Goal: Task Accomplishment & Management: Manage account settings

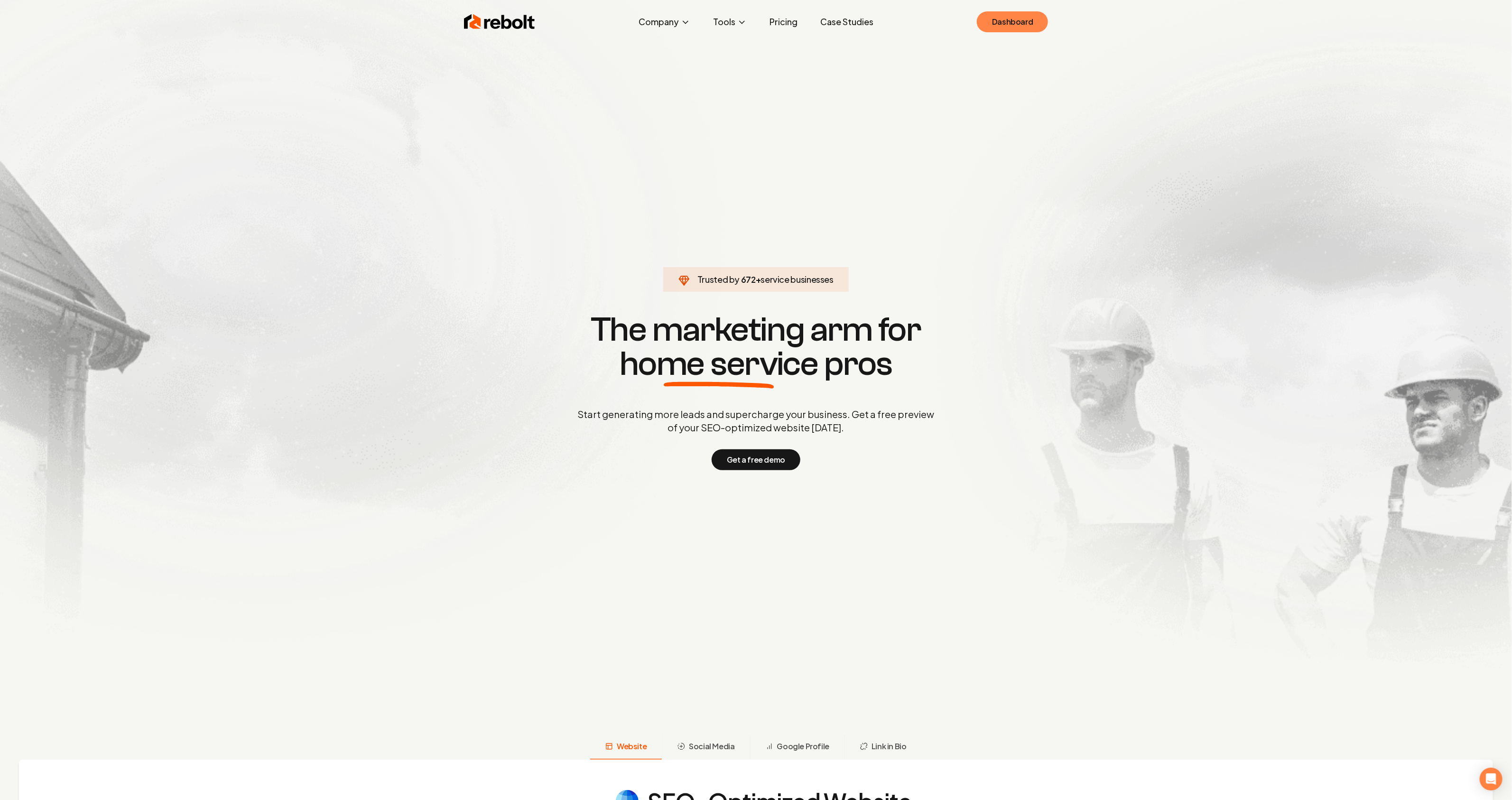
click at [1015, 24] on link "Dashboard" at bounding box center [1012, 22] width 71 height 21
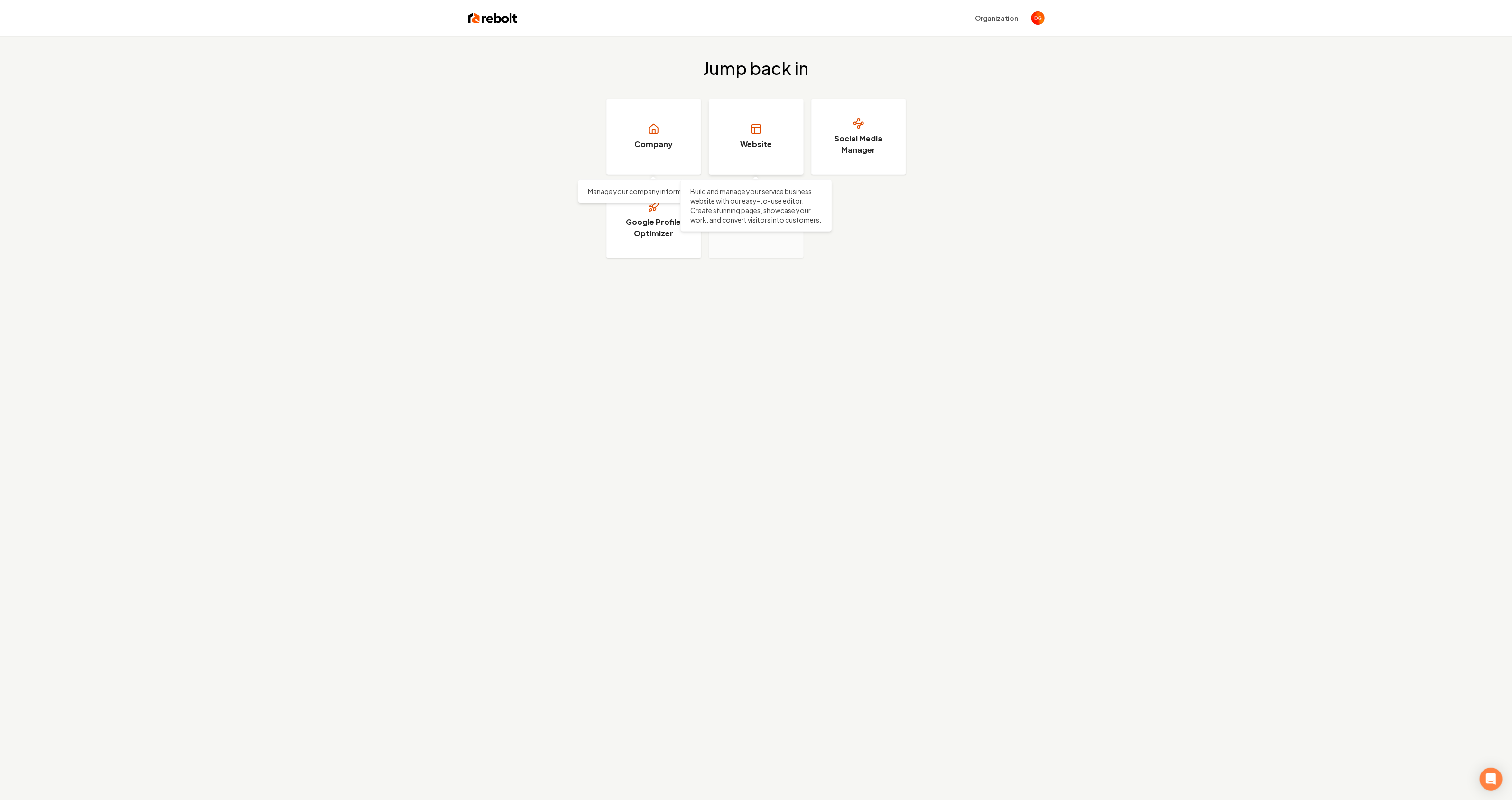
click at [752, 137] on link "Website" at bounding box center [756, 137] width 95 height 76
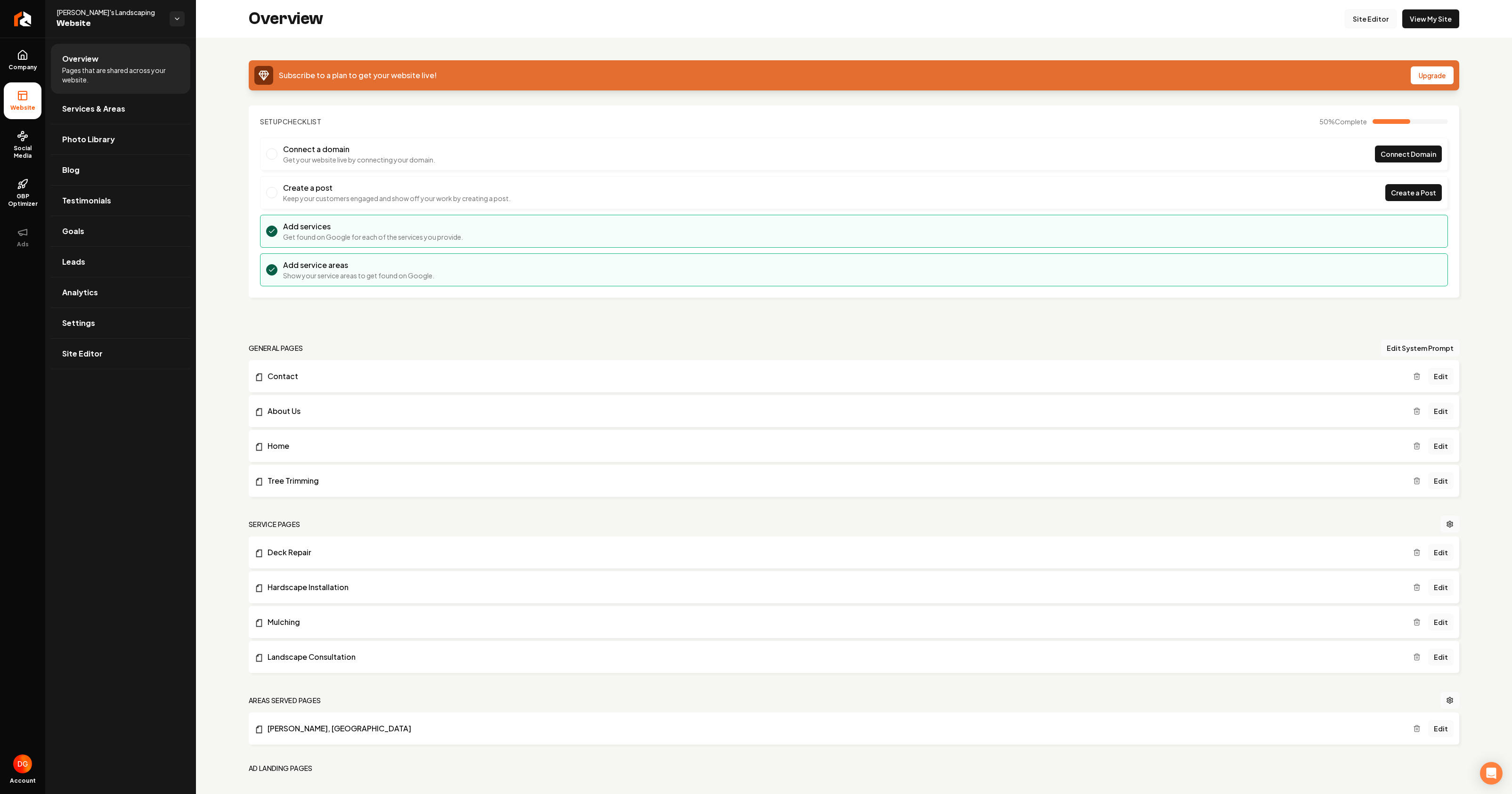
click at [1354, 17] on link "Site Editor" at bounding box center [1371, 19] width 52 height 19
click at [83, 104] on span "Services & Areas" at bounding box center [93, 109] width 63 height 12
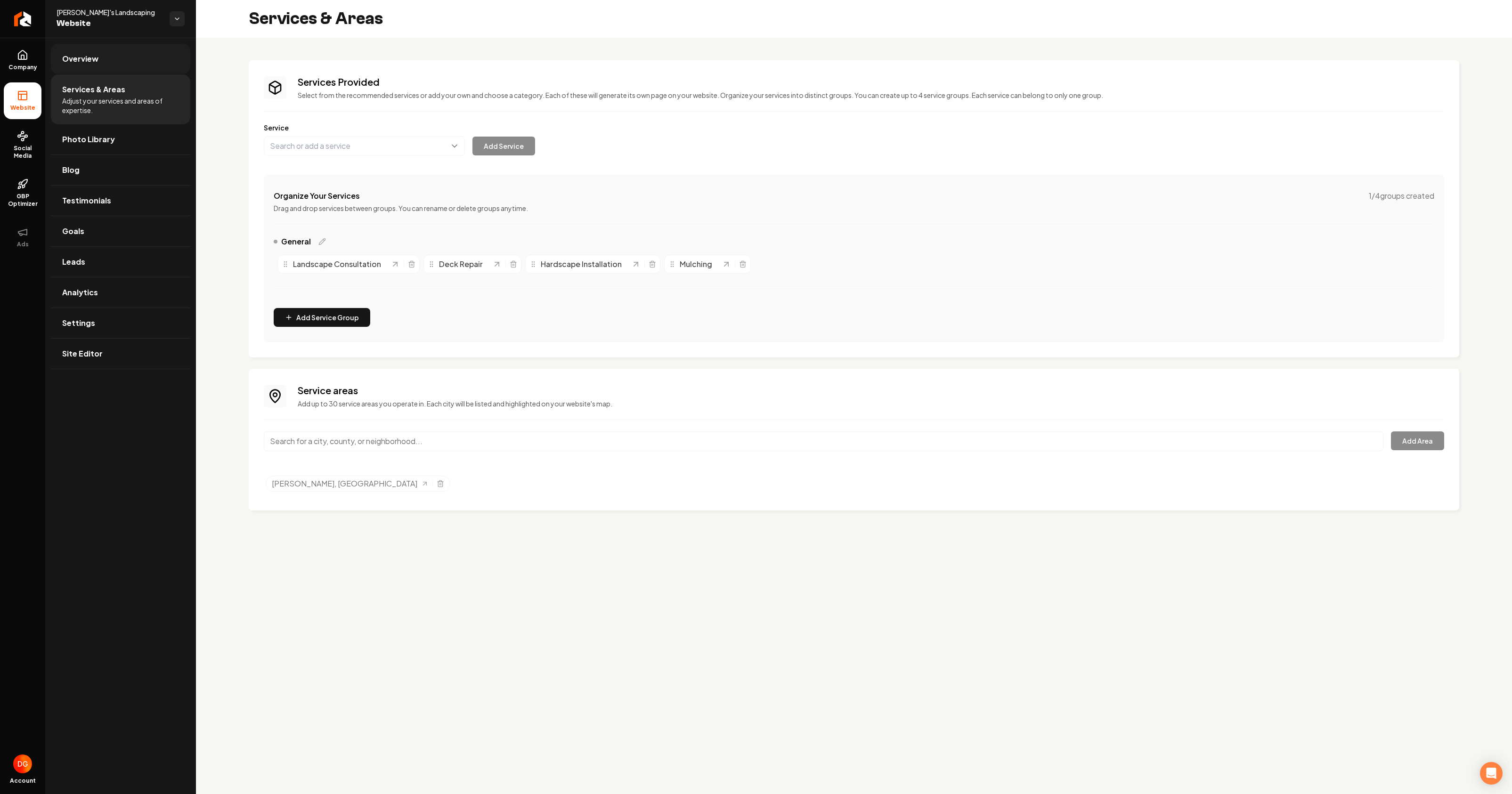
click at [102, 71] on link "Overview" at bounding box center [120, 59] width 140 height 30
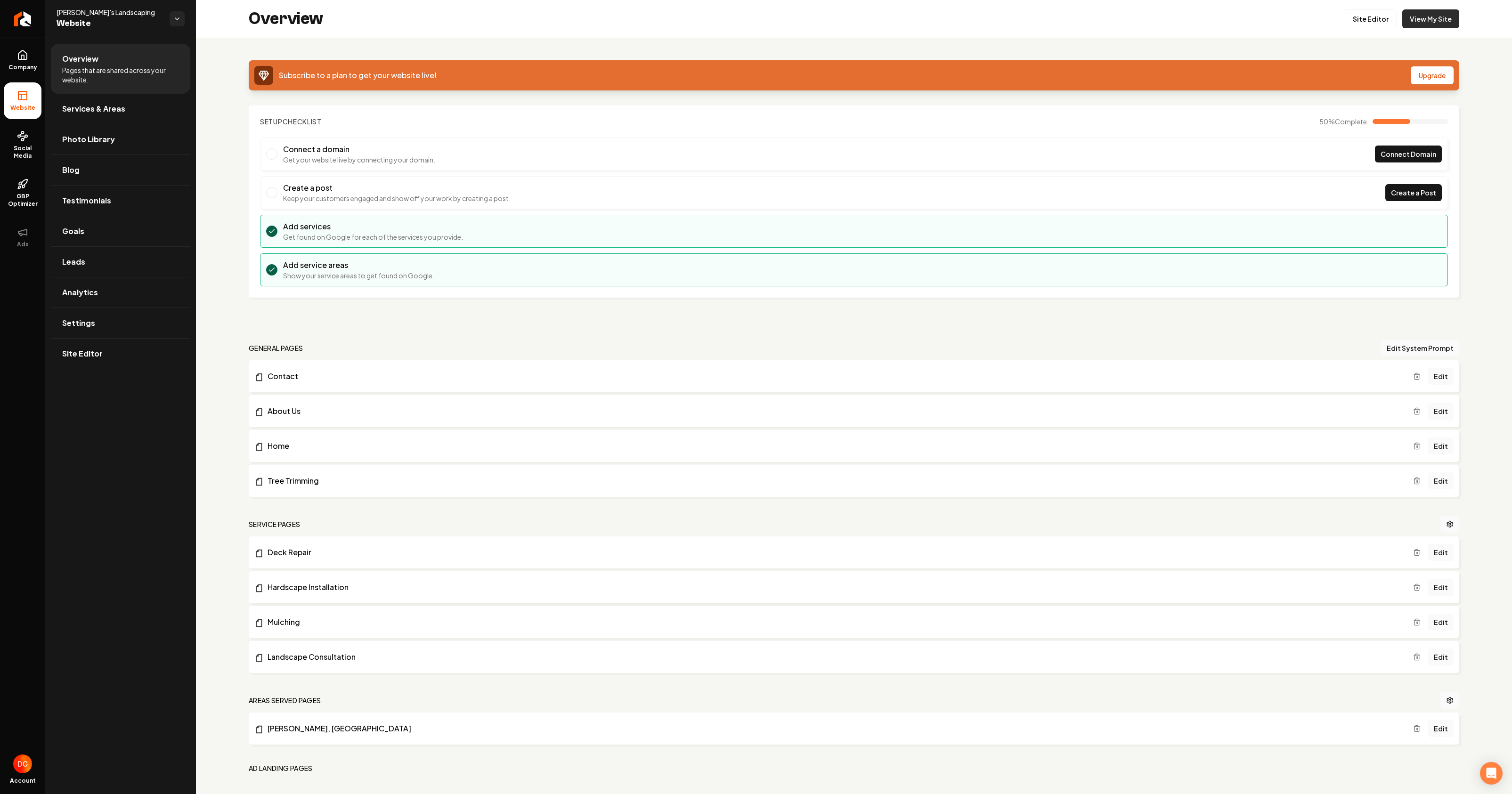
click at [1428, 20] on link "View My Site" at bounding box center [1431, 19] width 57 height 19
click at [1382, 14] on link "Site Editor" at bounding box center [1371, 19] width 52 height 19
